Goal: Communication & Community: Answer question/provide support

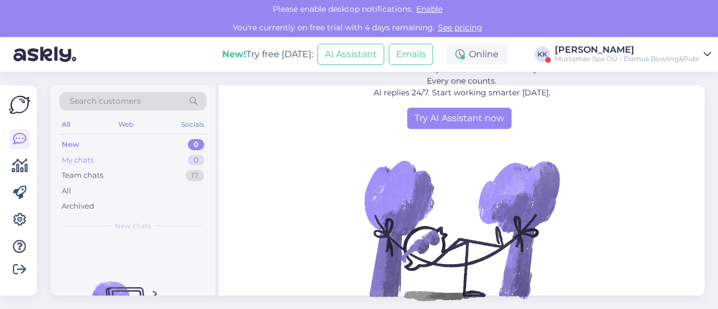
click at [141, 164] on div "My chats 0" at bounding box center [132, 160] width 147 height 16
click at [640, 61] on div "Mustamäe Spa OÜ - Elamus Bowling&Pubi" at bounding box center [626, 58] width 144 height 9
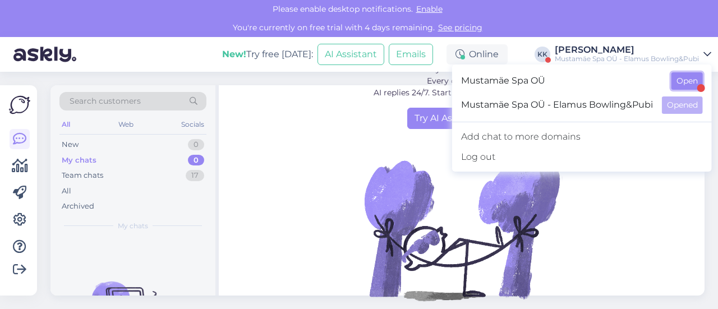
click at [686, 84] on button "Open" at bounding box center [686, 80] width 31 height 17
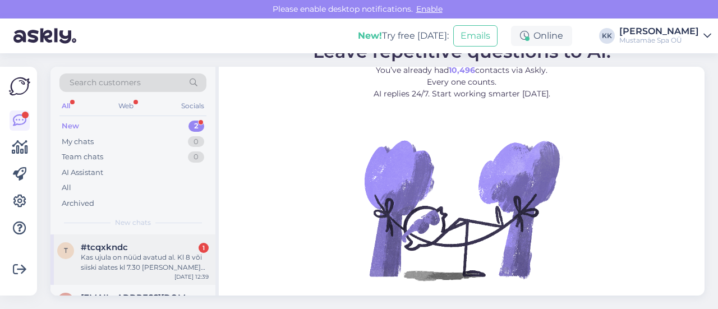
click at [124, 272] on div "t #tcqxkndc 1 Kas ujula on nüüd avatud al. Kl 8 või siiski alates kl 7.30 [PERS…" at bounding box center [132, 259] width 165 height 50
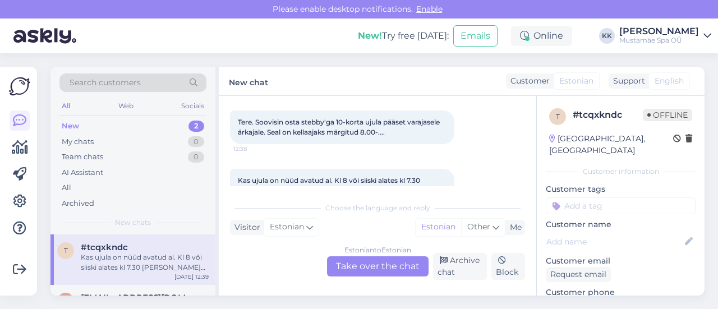
scroll to position [84, 0]
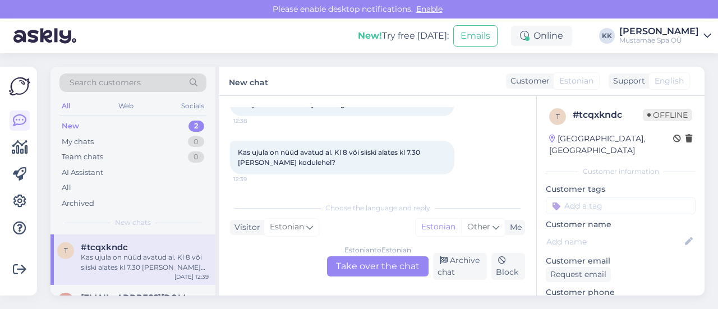
click at [389, 270] on div "Estonian to Estonian Take over the chat" at bounding box center [377, 266] width 101 height 20
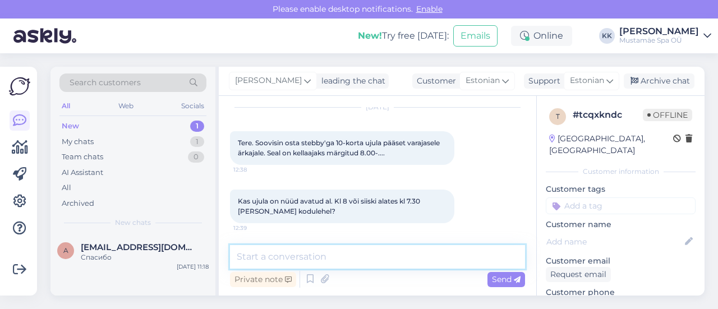
click at [360, 262] on textarea at bounding box center [377, 257] width 295 height 24
type textarea "Tere,"
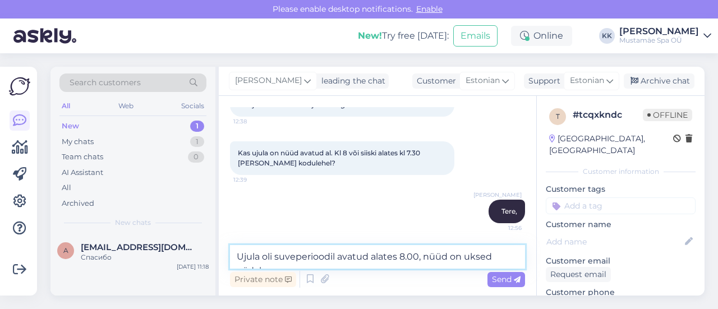
scroll to position [97, 0]
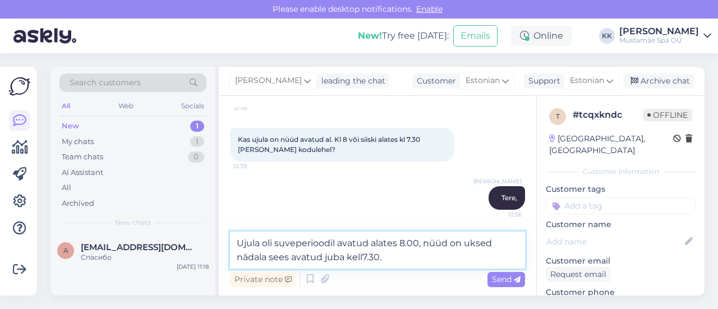
type textarea "Ujula oli suveperioodil avatud alates 8.00, nüüd on uksed nädala sees avatud ju…"
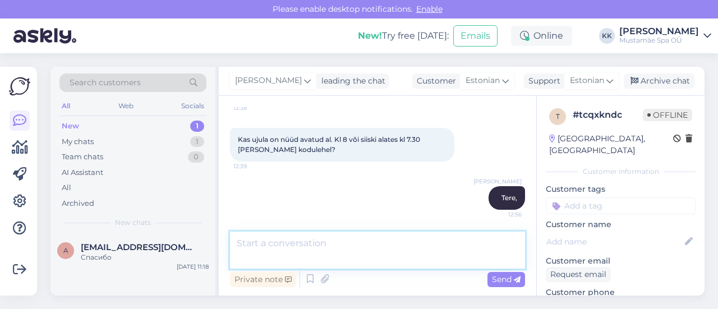
scroll to position [142, 0]
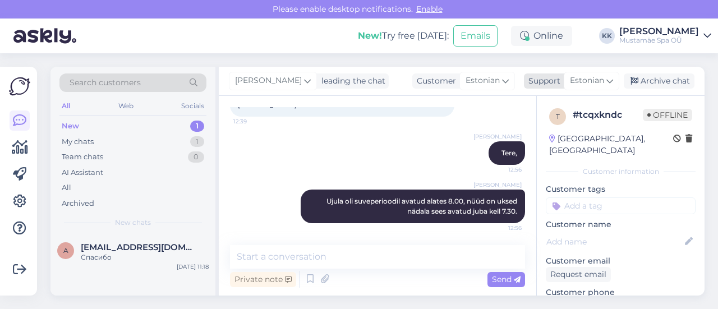
click at [658, 86] on div "Archive chat" at bounding box center [658, 80] width 71 height 15
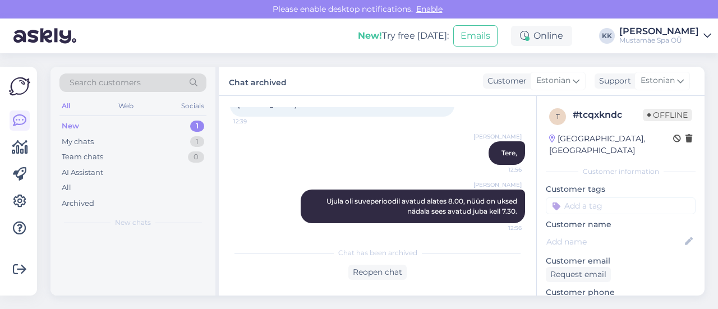
scroll to position [146, 0]
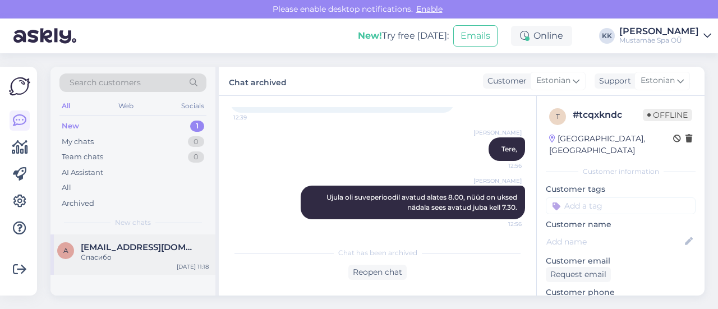
click at [157, 250] on span "[EMAIL_ADDRESS][DOMAIN_NAME]" at bounding box center [139, 247] width 117 height 10
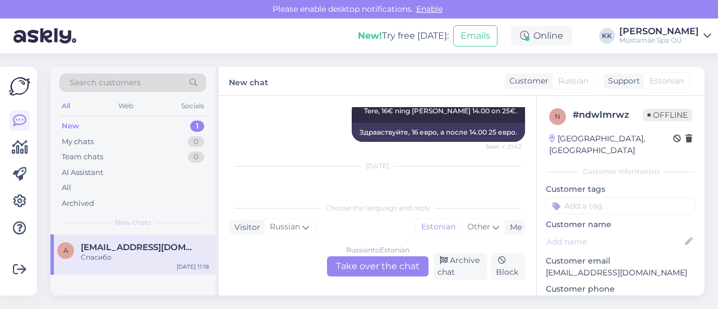
scroll to position [284, 0]
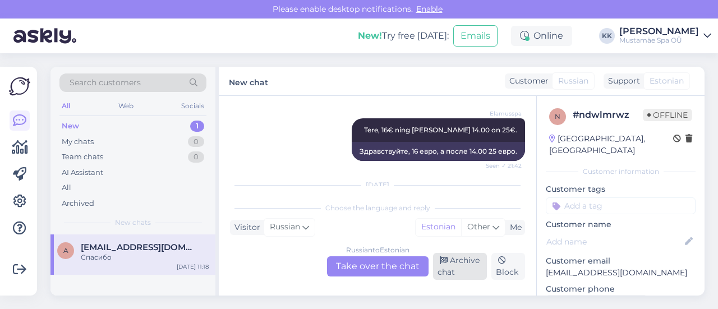
click at [455, 265] on div "Archive chat" at bounding box center [460, 266] width 54 height 27
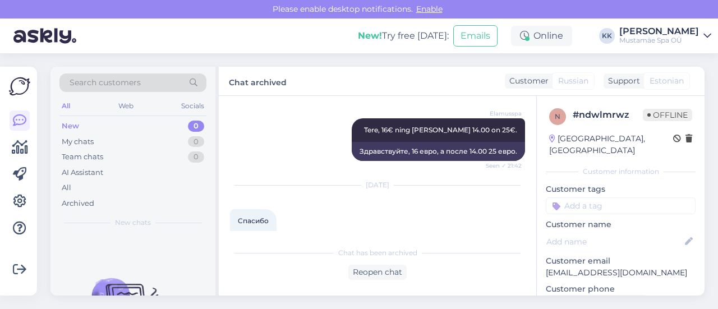
scroll to position [306, 0]
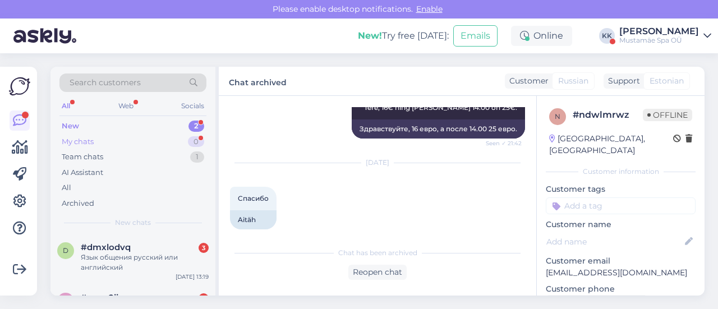
click at [133, 138] on div "My chats 0" at bounding box center [132, 142] width 147 height 16
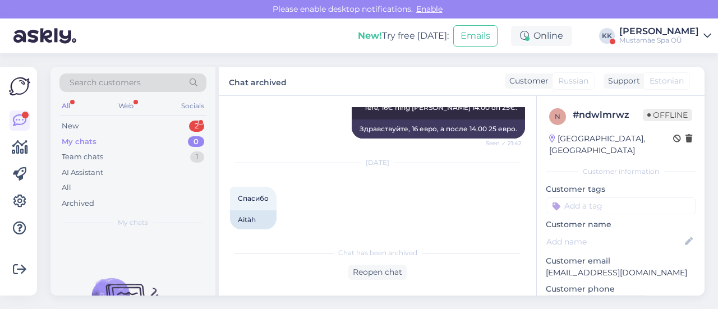
click at [667, 29] on div "[PERSON_NAME]" at bounding box center [659, 31] width 80 height 9
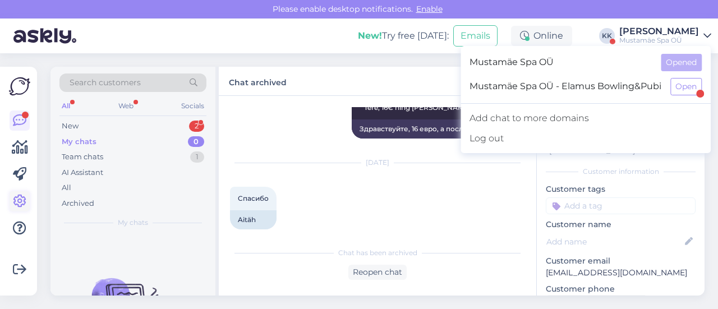
click at [21, 195] on icon at bounding box center [19, 201] width 13 height 13
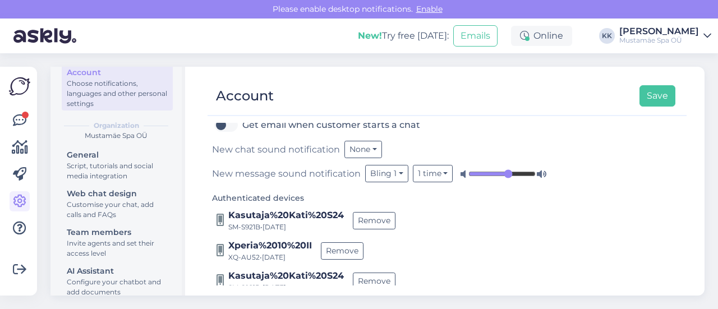
scroll to position [122, 0]
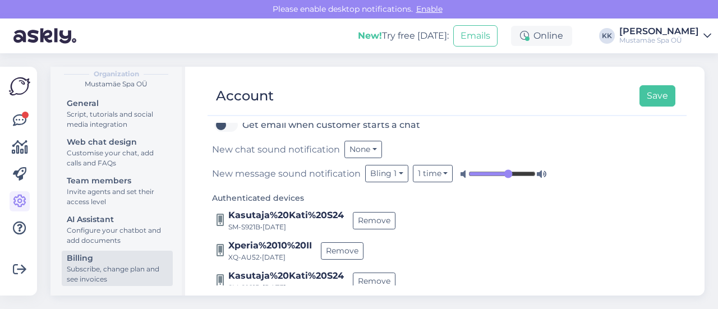
click at [107, 265] on div "Subscribe, change plan and see invoices" at bounding box center [117, 274] width 101 height 20
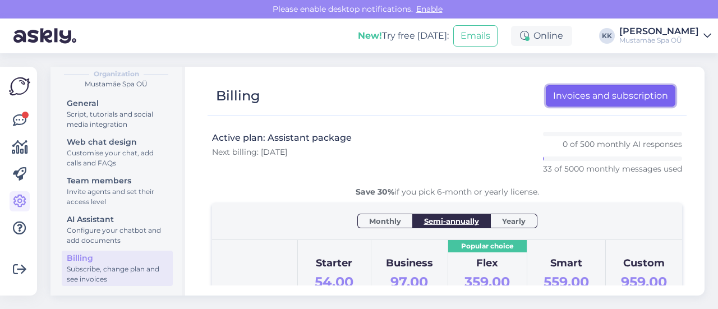
click at [601, 95] on link "Invoices and subscription" at bounding box center [611, 95] width 130 height 21
